Goal: Transaction & Acquisition: Purchase product/service

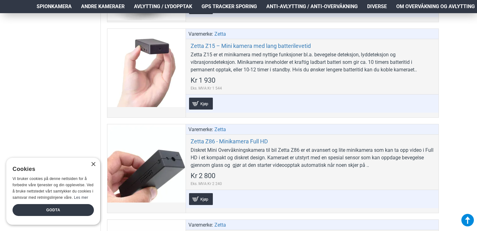
scroll to position [3055, 0]
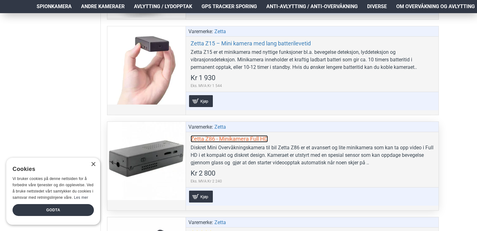
click at [207, 135] on link "Zetta Z86 - Minikamera Full HD" at bounding box center [229, 138] width 77 height 7
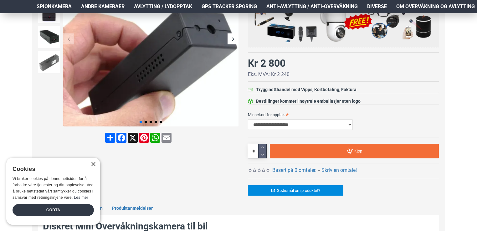
scroll to position [156, 0]
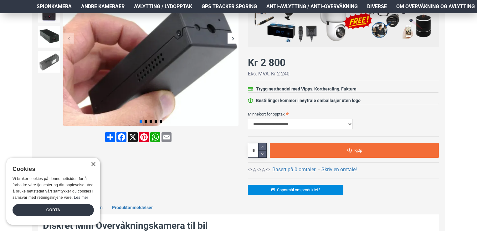
click at [234, 40] on div "Next slide" at bounding box center [233, 38] width 11 height 11
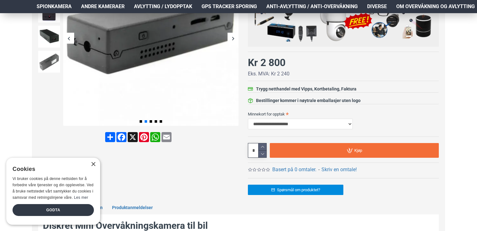
click at [234, 40] on div "Next slide" at bounding box center [233, 38] width 11 height 11
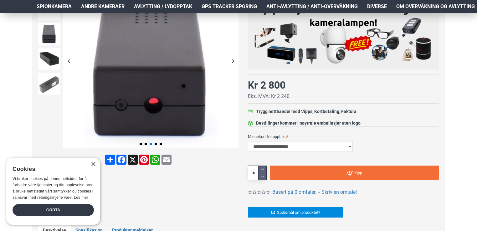
scroll to position [130, 0]
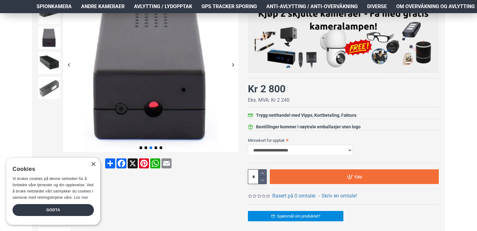
click at [235, 65] on div "Next slide" at bounding box center [233, 64] width 11 height 11
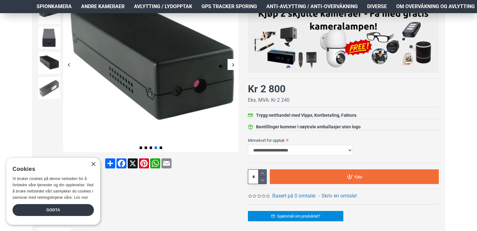
click at [235, 65] on div "Next slide" at bounding box center [233, 64] width 11 height 11
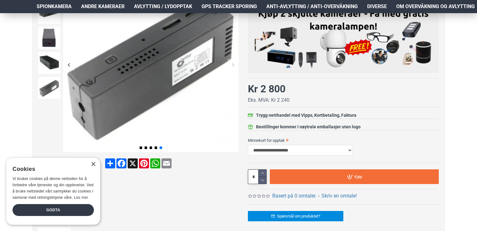
click at [235, 65] on div "Next slide" at bounding box center [233, 64] width 11 height 11
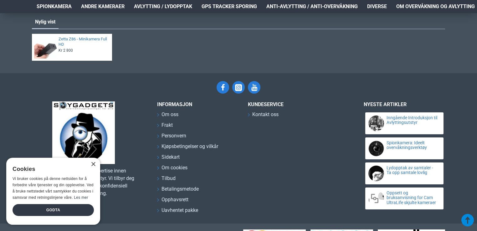
scroll to position [836, 0]
